Goal: Task Accomplishment & Management: Use online tool/utility

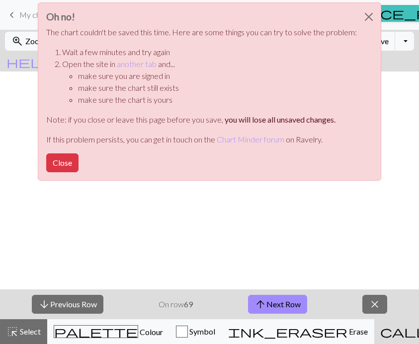
scroll to position [1698, 890]
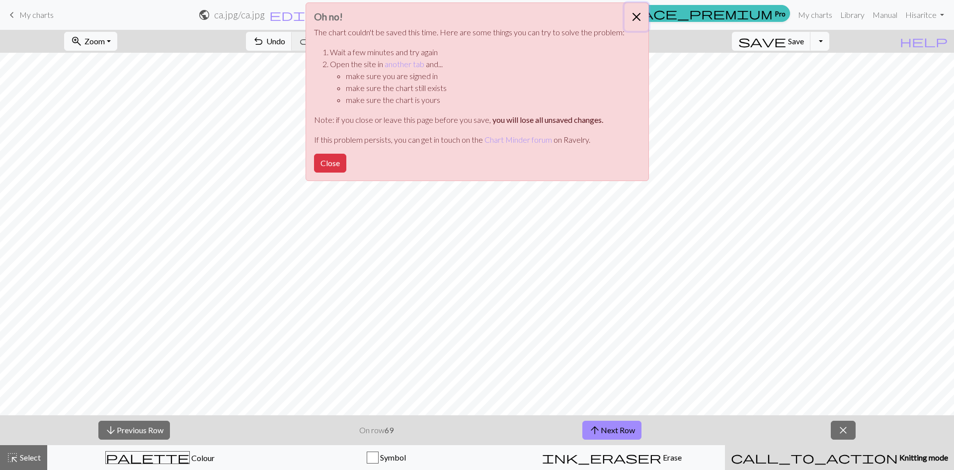
click at [418, 12] on button "Close" at bounding box center [637, 17] width 24 height 28
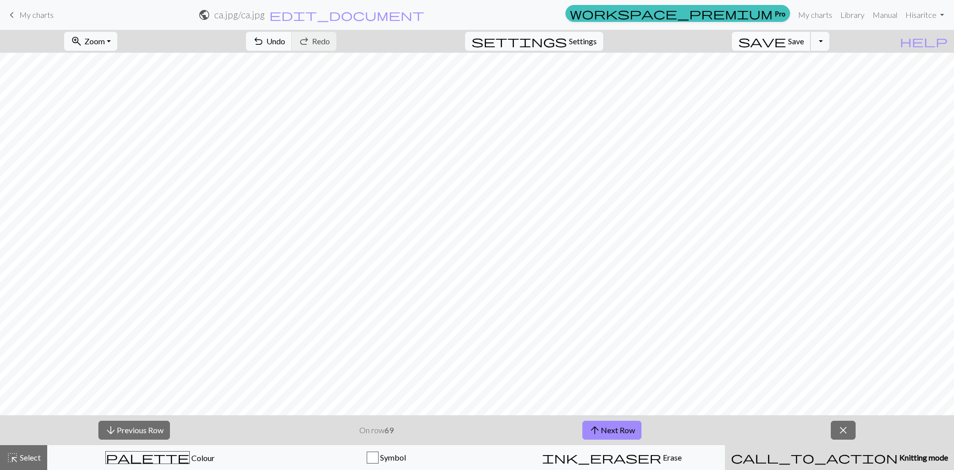
click at [418, 38] on span "Save" at bounding box center [796, 40] width 16 height 9
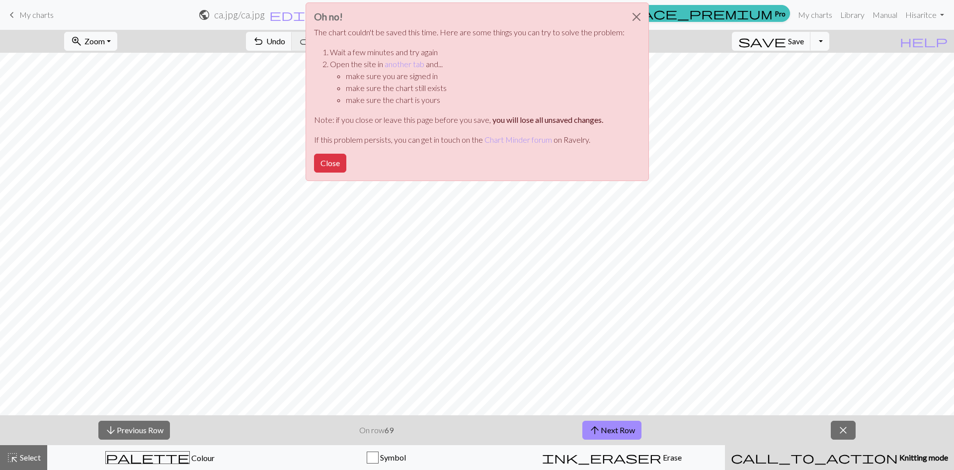
click at [418, 40] on div "Oh no! The chart couldn't be saved this time. Here are some things you can try …" at bounding box center [477, 94] width 954 height 189
click at [418, 45] on div "Oh no! The chart couldn't be saved this time. Here are some things you can try …" at bounding box center [477, 94] width 954 height 189
click at [418, 15] on button "Close" at bounding box center [637, 17] width 24 height 28
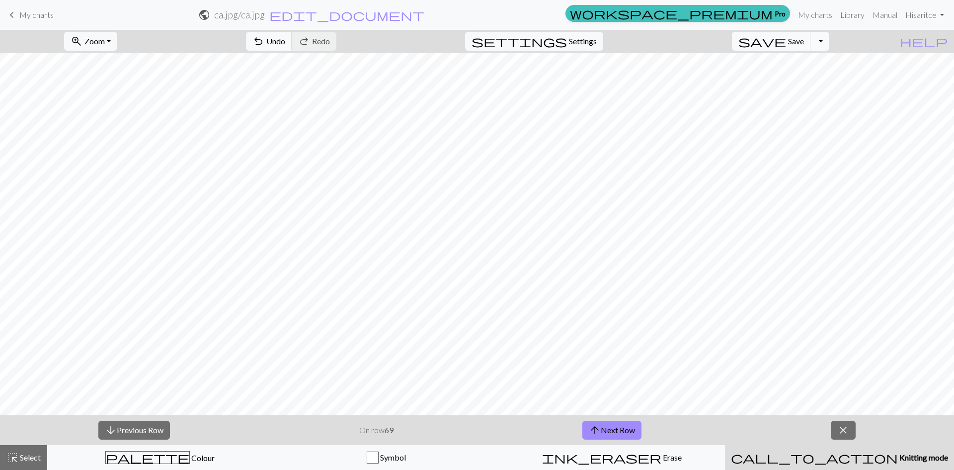
click at [418, 43] on button "Toggle Dropdown" at bounding box center [819, 41] width 19 height 19
click at [418, 64] on button "file_copy Save a copy" at bounding box center [747, 63] width 164 height 16
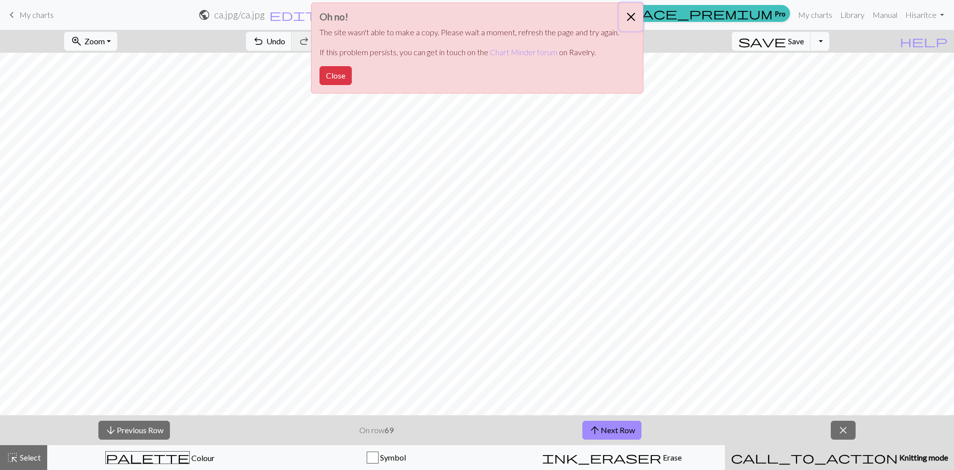
click at [418, 15] on button "Close" at bounding box center [631, 17] width 24 height 28
